Goal: Task Accomplishment & Management: Use online tool/utility

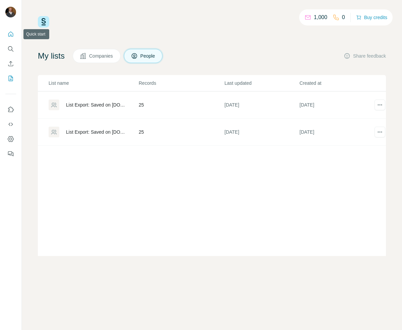
click at [12, 34] on icon "Quick start" at bounding box center [10, 34] width 7 height 7
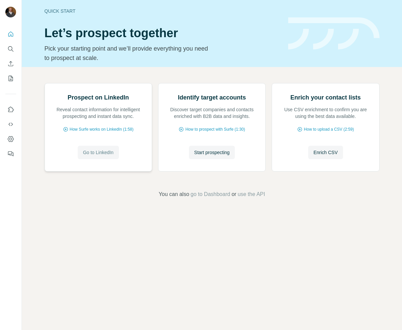
click at [104, 159] on button "Go to LinkedIn" at bounding box center [98, 152] width 41 height 13
click at [11, 77] on icon "My lists" at bounding box center [11, 78] width 3 height 4
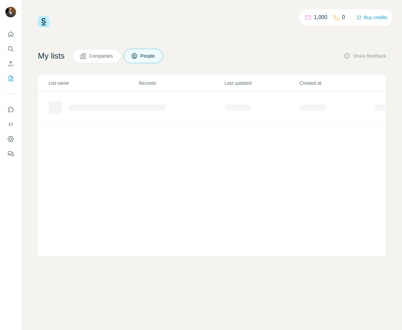
click at [315, 17] on p "1,000" at bounding box center [320, 17] width 13 height 8
click at [304, 18] on icon at bounding box center [307, 17] width 7 height 7
click at [102, 103] on div "List Export: Saved on LinkedIn.com - 16/09/2025 08:36" at bounding box center [96, 104] width 61 height 7
click at [80, 131] on div "List Export: Saved on LinkedIn.com - 16/09/2025 08:32" at bounding box center [96, 131] width 61 height 7
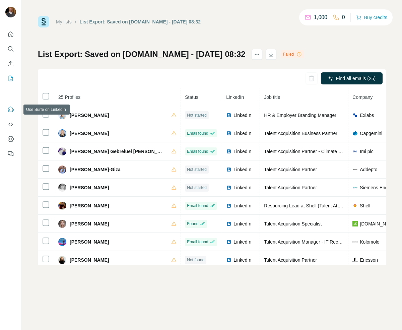
click at [12, 107] on icon "Use Surfe on LinkedIn" at bounding box center [10, 109] width 7 height 7
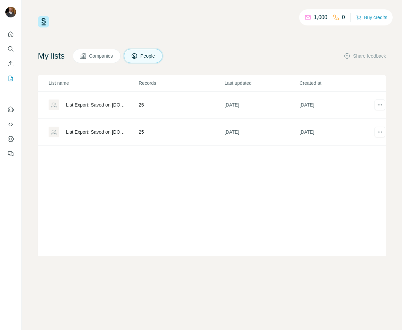
click at [321, 17] on p "1,000" at bounding box center [320, 17] width 13 height 8
click at [368, 17] on button "Buy credits" at bounding box center [371, 17] width 31 height 9
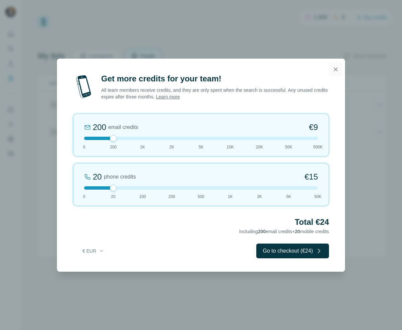
click at [334, 68] on icon "button" at bounding box center [335, 69] width 7 height 7
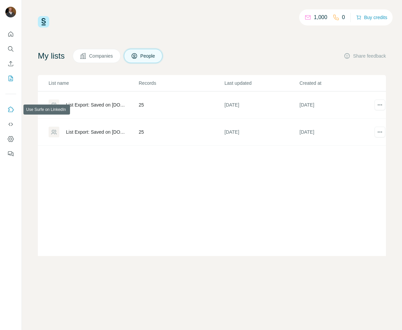
click at [9, 111] on icon "Use Surfe on LinkedIn" at bounding box center [10, 109] width 7 height 7
drag, startPoint x: 43, startPoint y: 19, endPoint x: 35, endPoint y: 24, distance: 9.2
click at [43, 19] on img at bounding box center [43, 21] width 11 height 11
click at [12, 52] on icon "Search" at bounding box center [10, 49] width 7 height 7
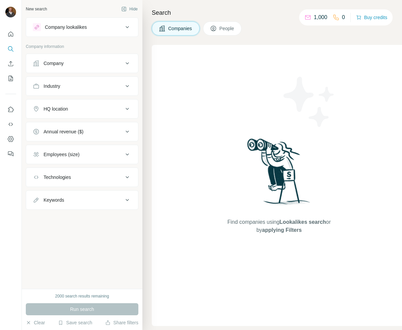
click at [127, 25] on icon at bounding box center [127, 27] width 8 height 8
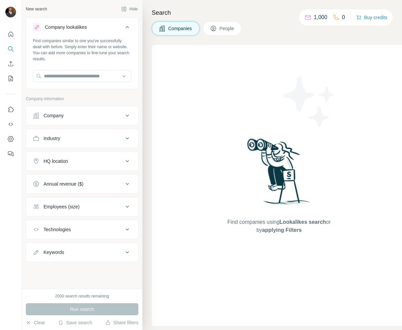
click at [127, 25] on icon at bounding box center [127, 27] width 8 height 8
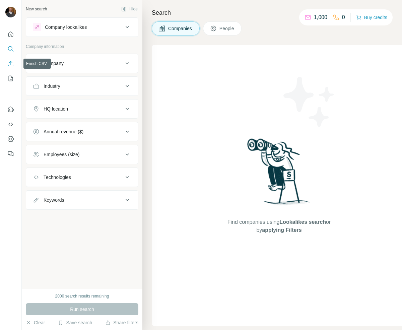
click at [11, 63] on icon "Enrich CSV" at bounding box center [10, 63] width 7 height 7
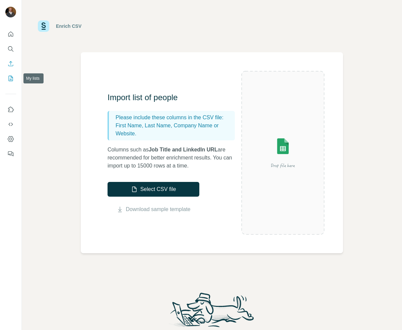
click at [14, 79] on button "My lists" at bounding box center [10, 78] width 11 height 12
click at [10, 124] on icon "Use Surfe API" at bounding box center [10, 124] width 7 height 7
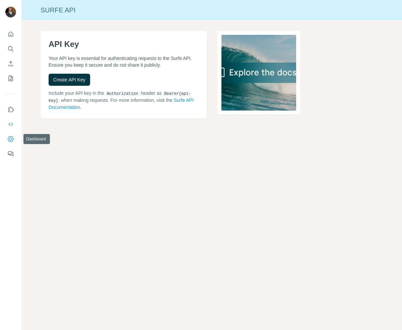
click at [9, 140] on icon "Dashboard" at bounding box center [10, 139] width 7 height 7
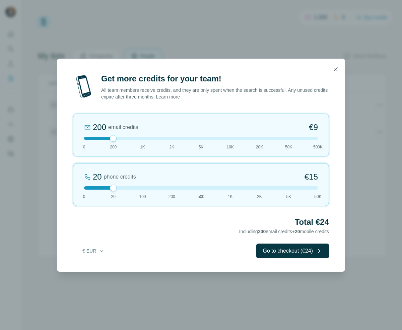
click at [180, 96] on link "Learn more" at bounding box center [168, 96] width 24 height 5
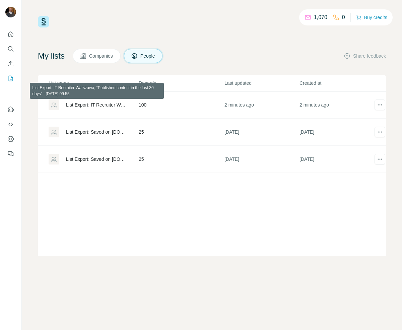
click at [108, 104] on div "List Export: IT Recruiter Warszawa, “Published content in the last 30 days” - […" at bounding box center [96, 104] width 61 height 7
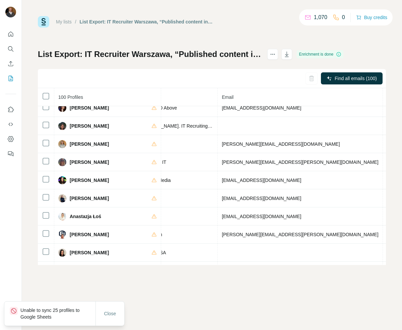
scroll to position [1274, 199]
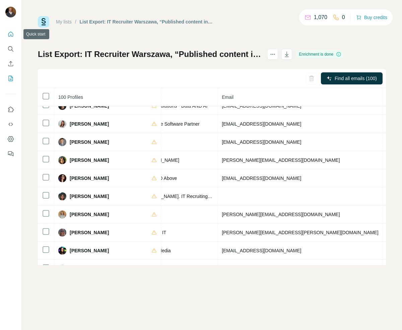
click at [12, 35] on icon "Quick start" at bounding box center [10, 34] width 7 height 7
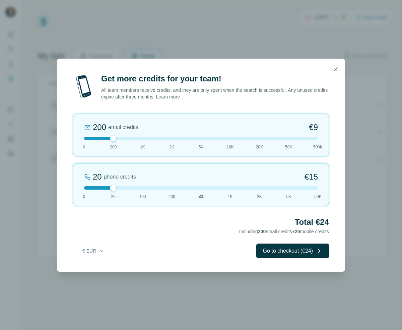
click at [335, 69] on icon "button" at bounding box center [336, 69] width 4 height 4
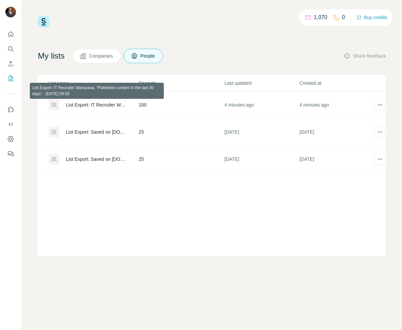
click at [97, 107] on div "List Export: IT Recruiter Warszawa, “Published content in the last 30 days” - […" at bounding box center [96, 104] width 61 height 7
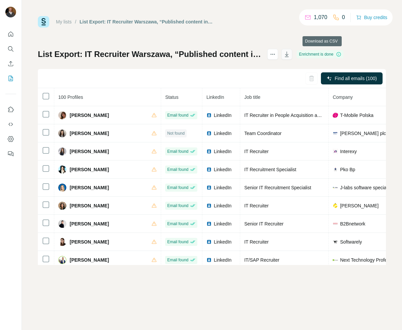
click at [290, 56] on icon "button" at bounding box center [286, 54] width 7 height 7
click at [11, 32] on icon "Quick start" at bounding box center [10, 33] width 5 height 5
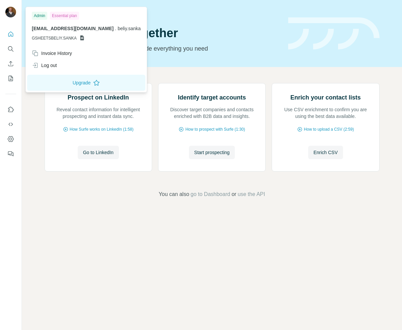
click at [11, 8] on img at bounding box center [10, 12] width 11 height 11
click at [11, 13] on img at bounding box center [10, 12] width 11 height 11
click at [67, 53] on div "Invoice History" at bounding box center [52, 53] width 40 height 7
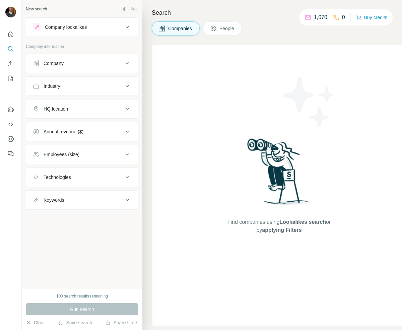
click at [56, 63] on div "Company" at bounding box center [53, 63] width 20 height 7
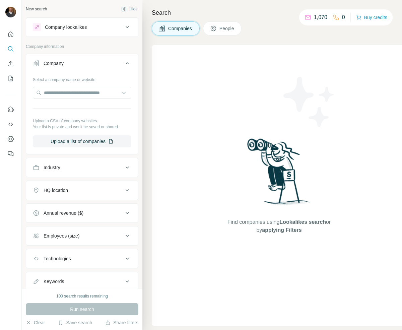
click at [65, 30] on div "Company lookalikes" at bounding box center [66, 27] width 42 height 7
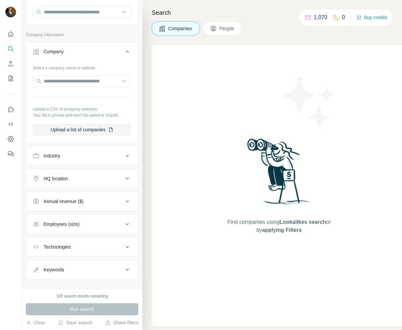
scroll to position [68, 0]
